Goal: Transaction & Acquisition: Purchase product/service

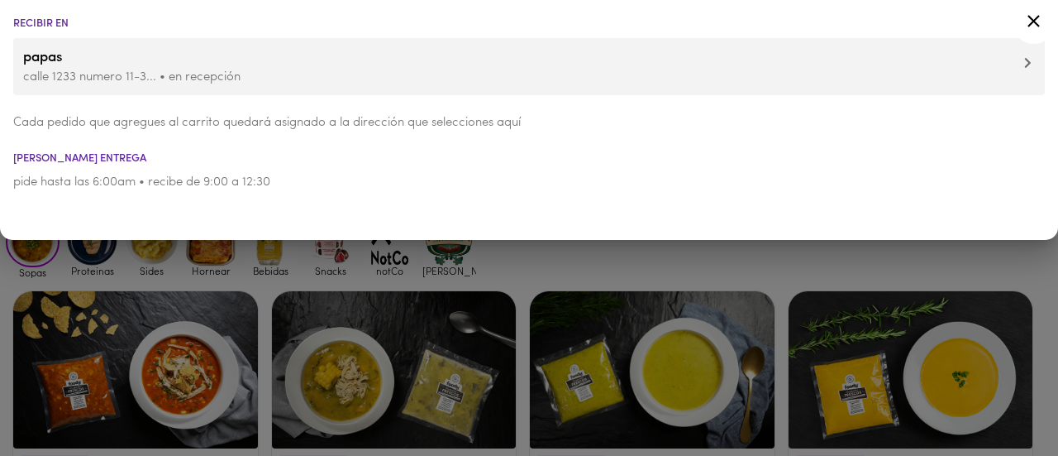
click at [1024, 69] on icon at bounding box center [1027, 63] width 7 height 12
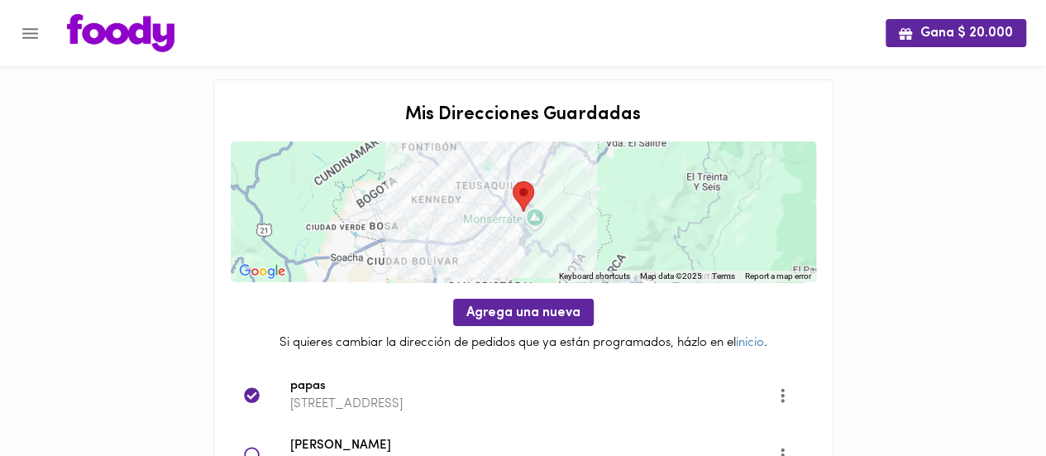
scroll to position [154, 0]
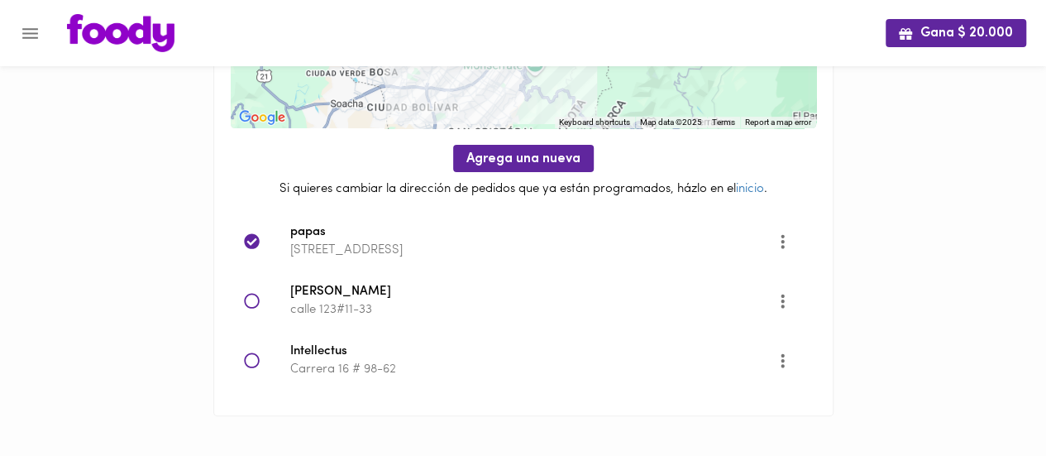
click at [255, 302] on icon at bounding box center [252, 301] width 17 height 17
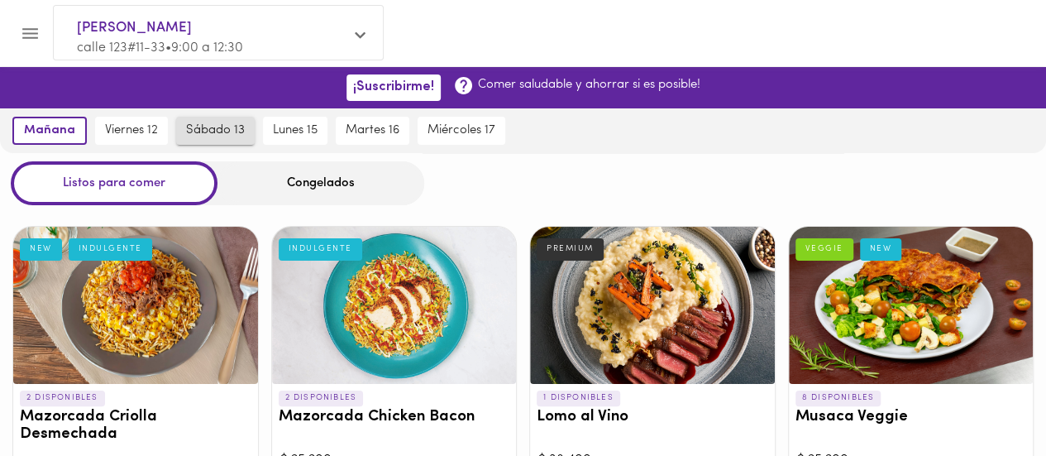
click at [231, 131] on span "sábado 13" at bounding box center [215, 130] width 59 height 15
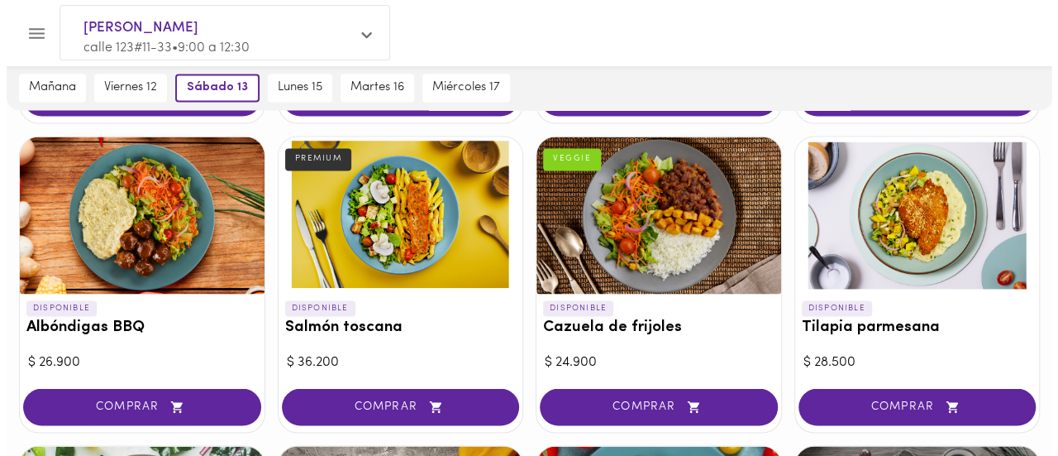
scroll to position [1389, 0]
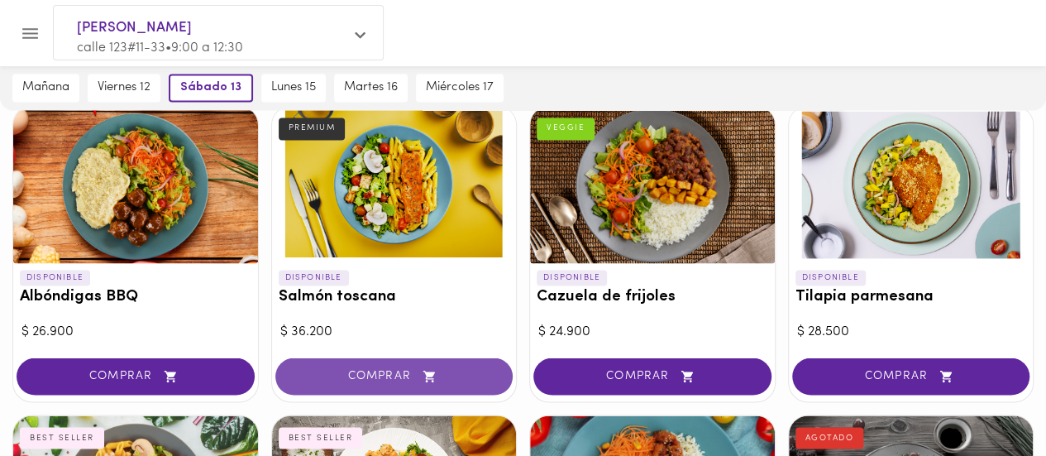
click at [398, 369] on span "COMPRAR" at bounding box center [394, 376] width 197 height 14
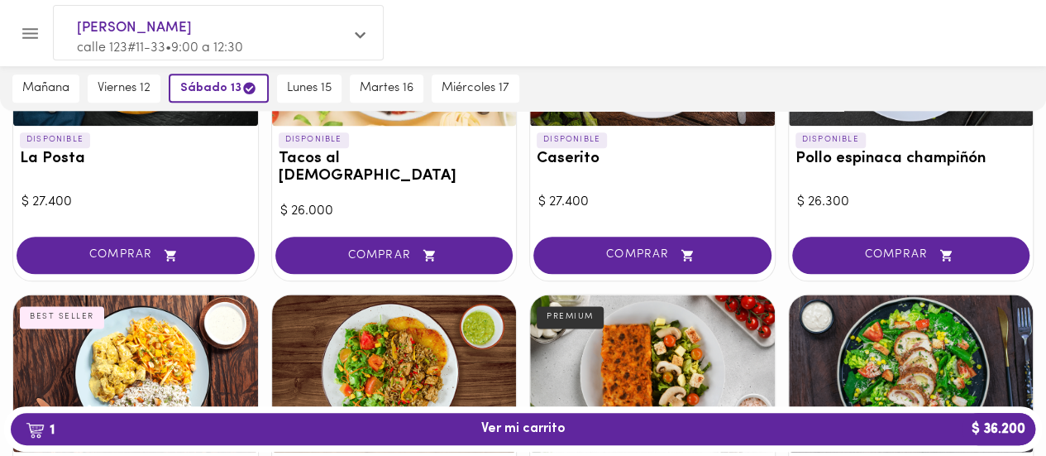
scroll to position [860, 0]
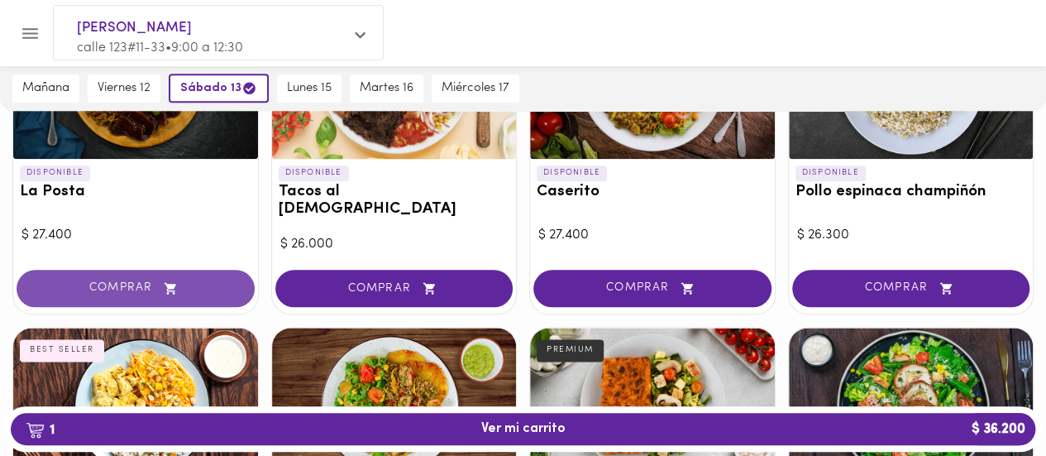
click at [86, 276] on button "COMPRAR" at bounding box center [136, 288] width 238 height 37
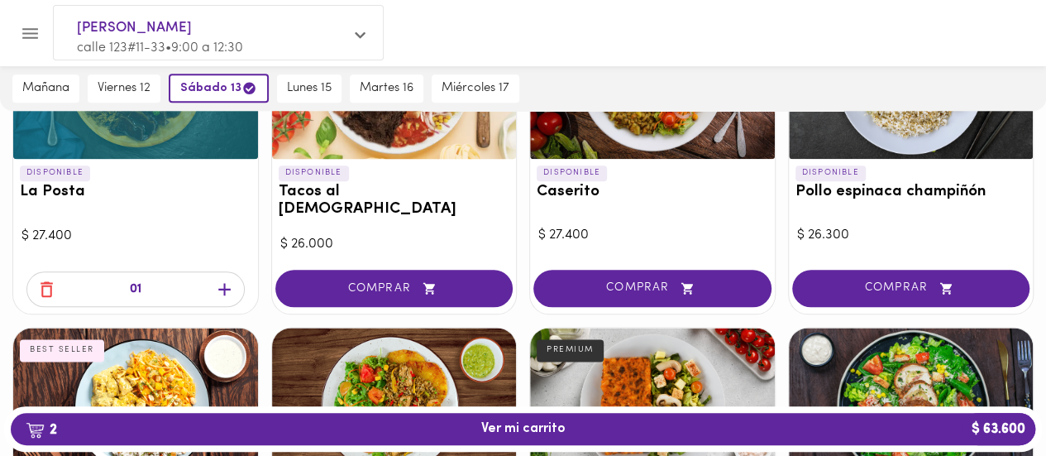
click at [224, 284] on icon "button" at bounding box center [224, 290] width 12 height 12
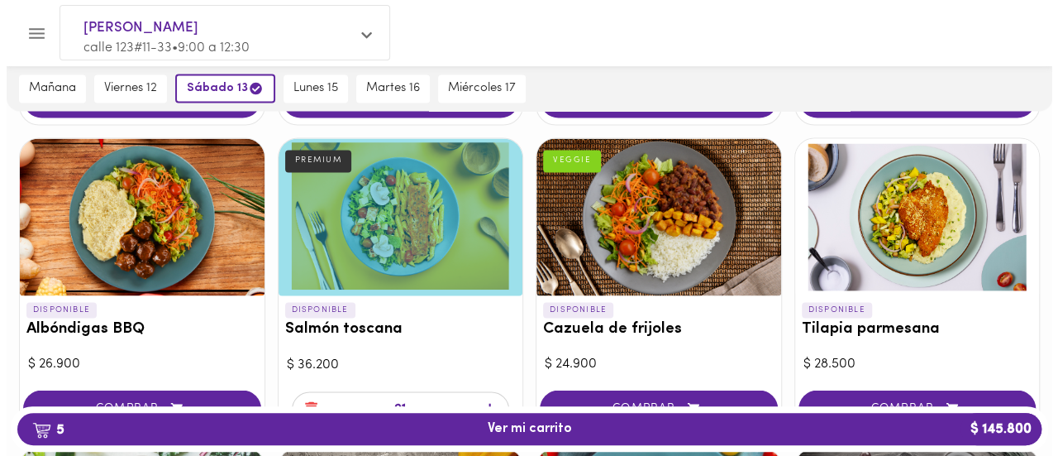
scroll to position [1356, 0]
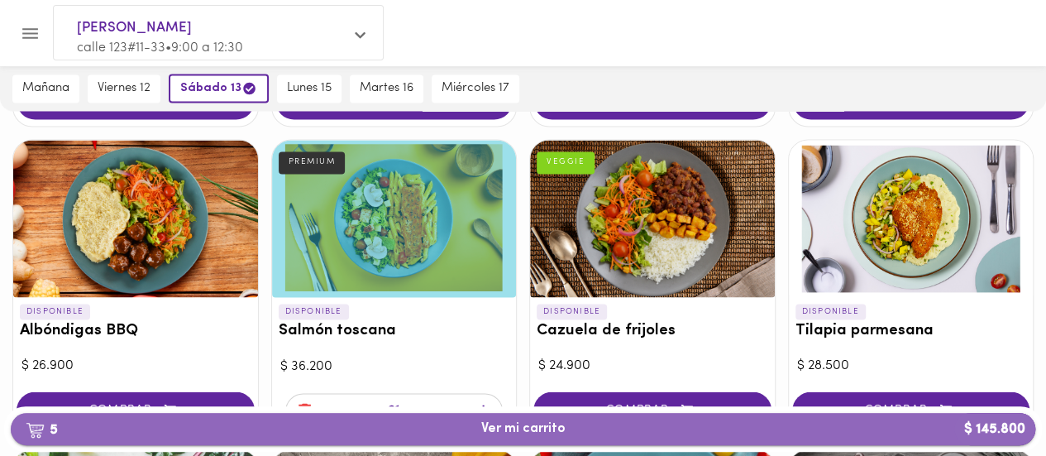
click at [501, 442] on button "5 Ver mi carrito $ 145.800" at bounding box center [523, 429] width 1024 height 32
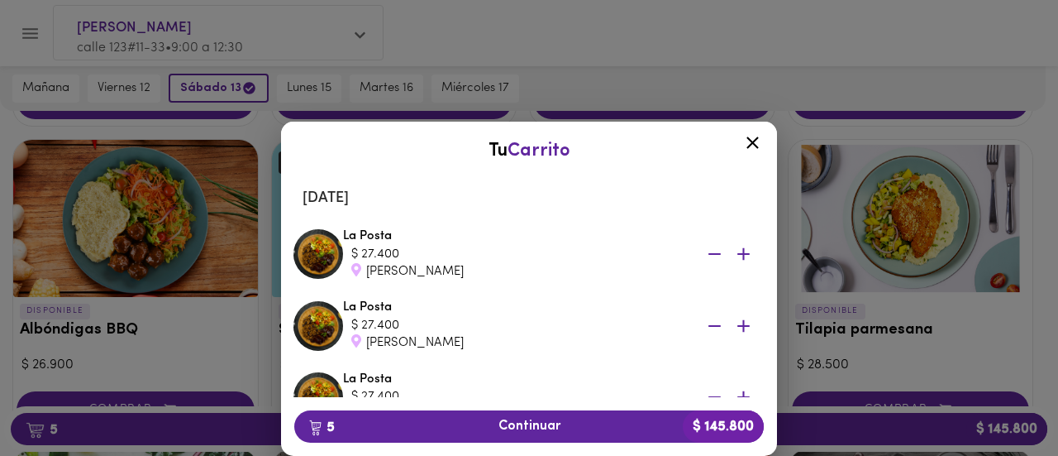
scroll to position [241, 0]
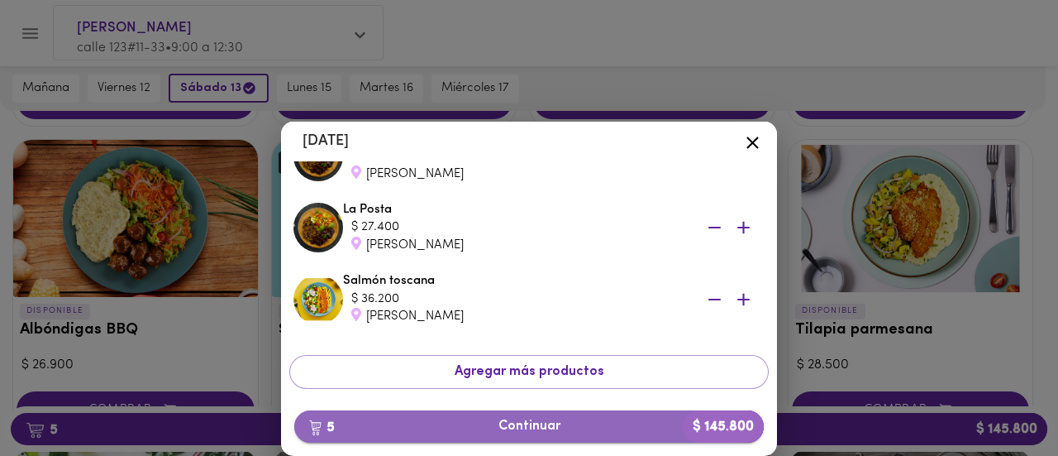
click at [543, 421] on span "5 Continuar $ 145.800" at bounding box center [529, 426] width 443 height 16
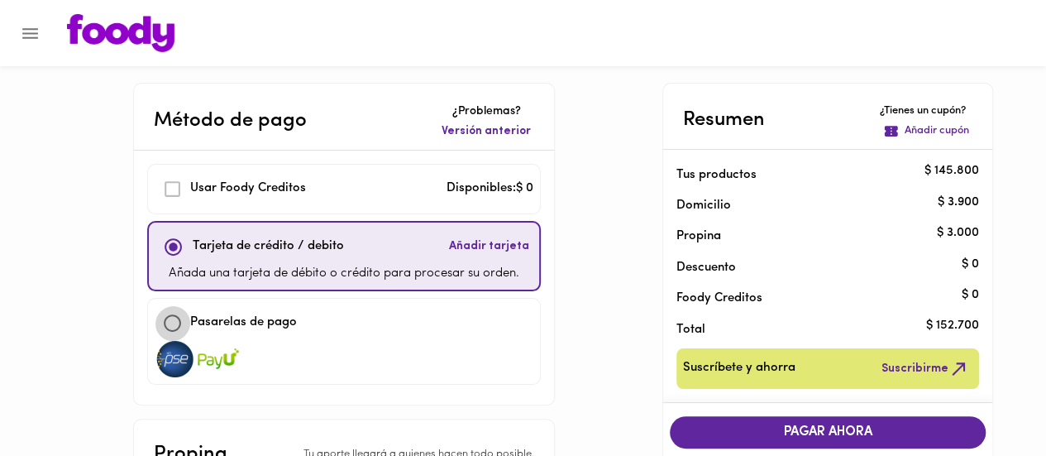
click at [182, 325] on input "checkbox" at bounding box center [173, 323] width 36 height 36
checkbox input "true"
checkbox input "false"
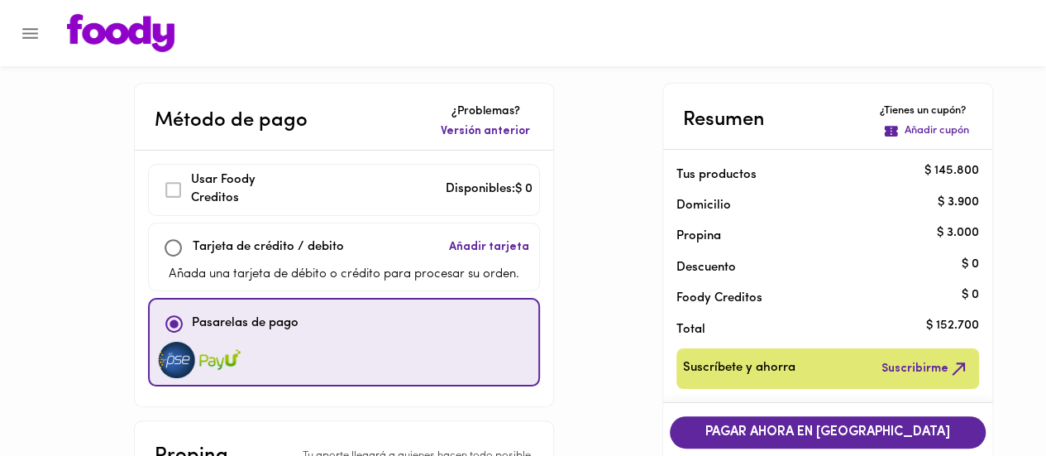
click at [182, 360] on img at bounding box center [176, 359] width 41 height 36
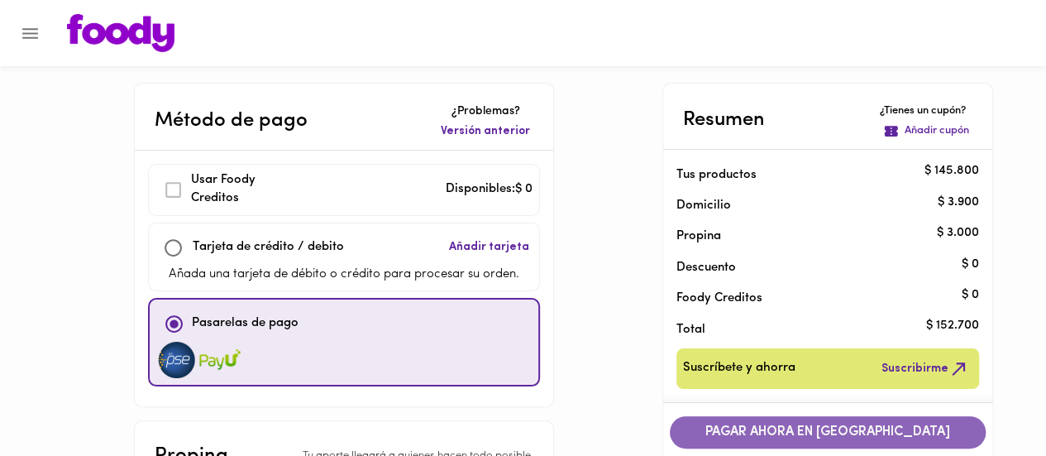
click at [887, 439] on span "PAGAR AHORA EN PASARELA" at bounding box center [827, 432] width 283 height 16
